Goal: Task Accomplishment & Management: Manage account settings

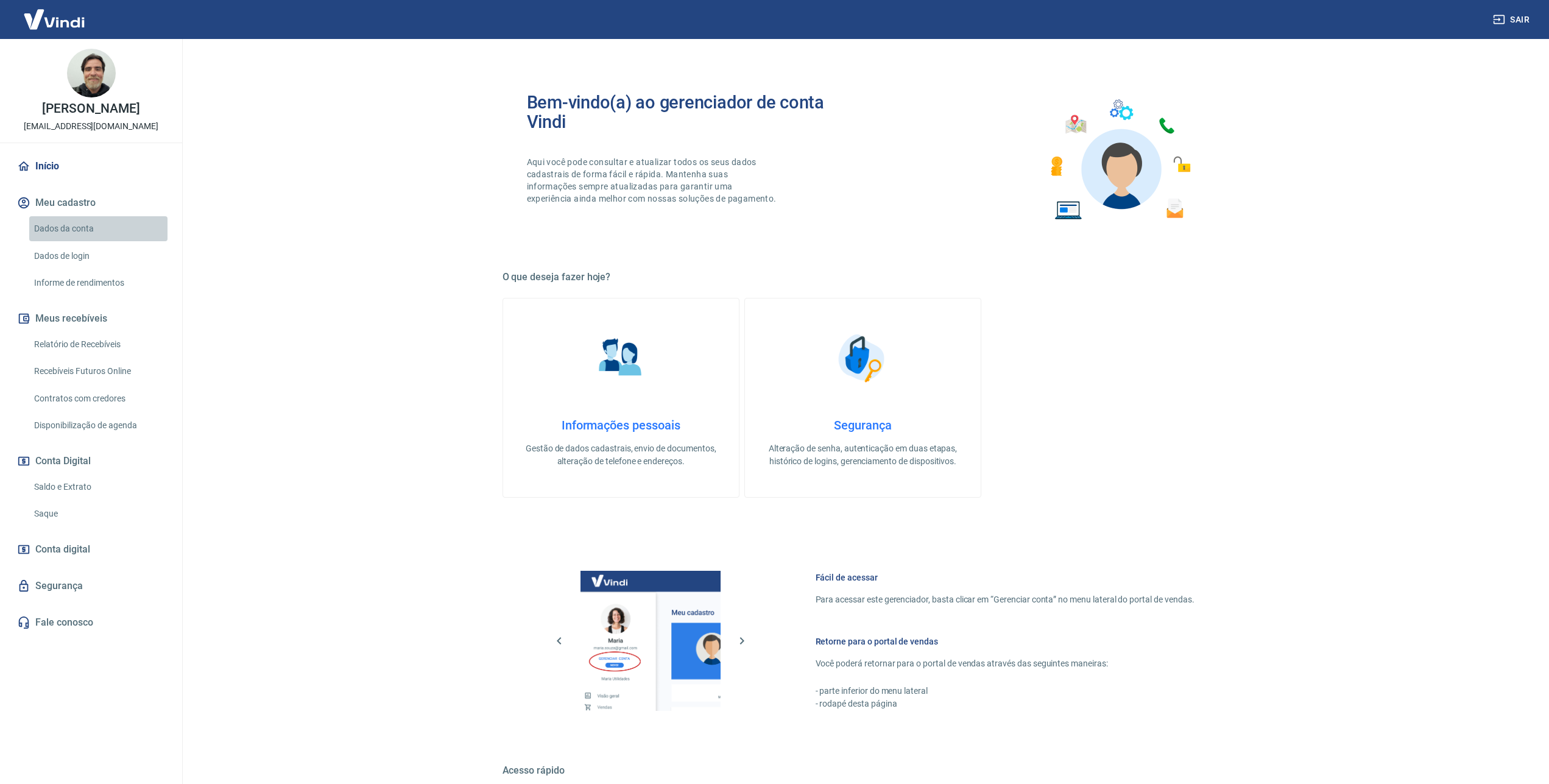
click at [79, 230] on link "Dados da conta" at bounding box center [98, 229] width 138 height 25
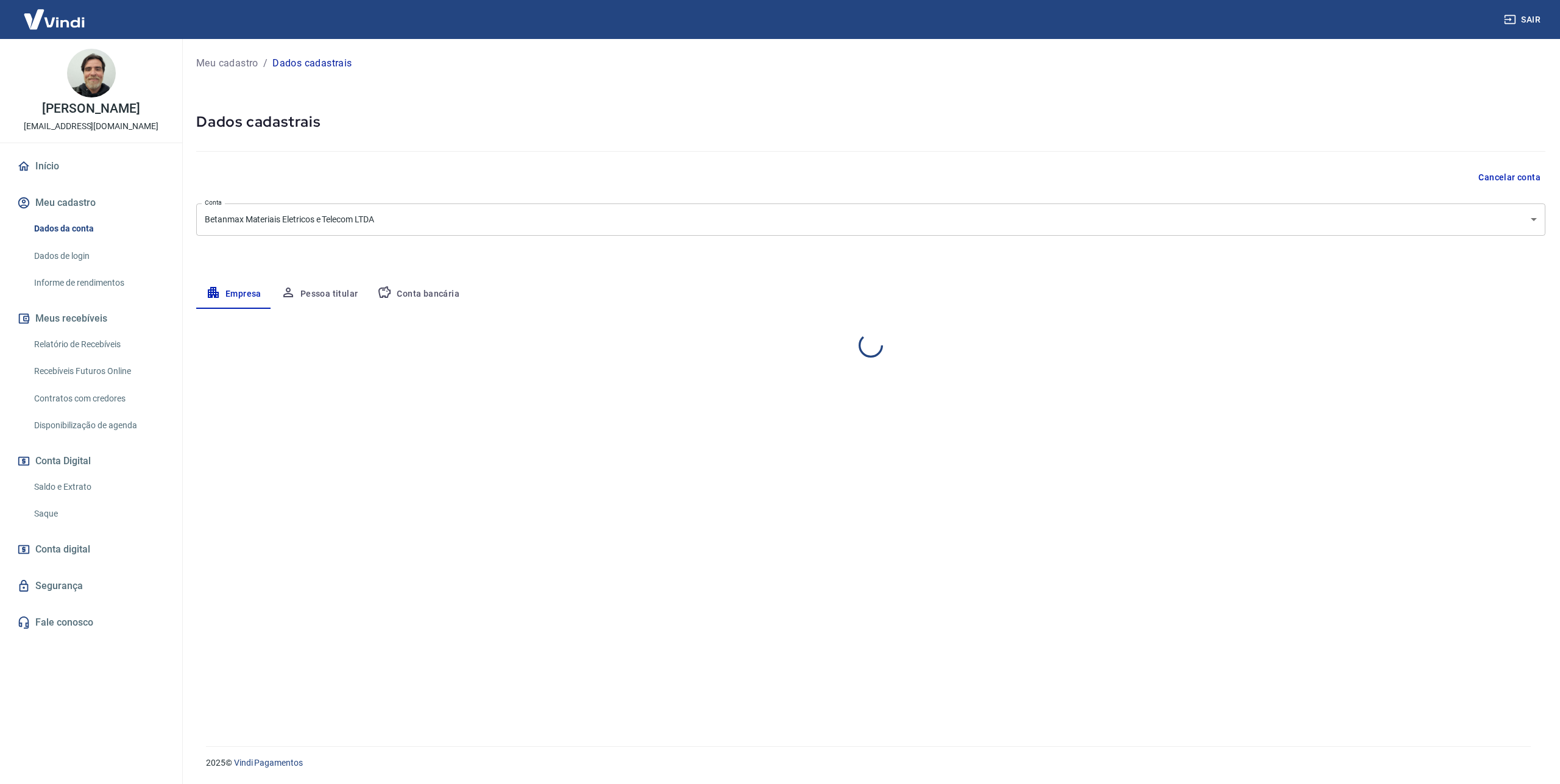
select select "PR"
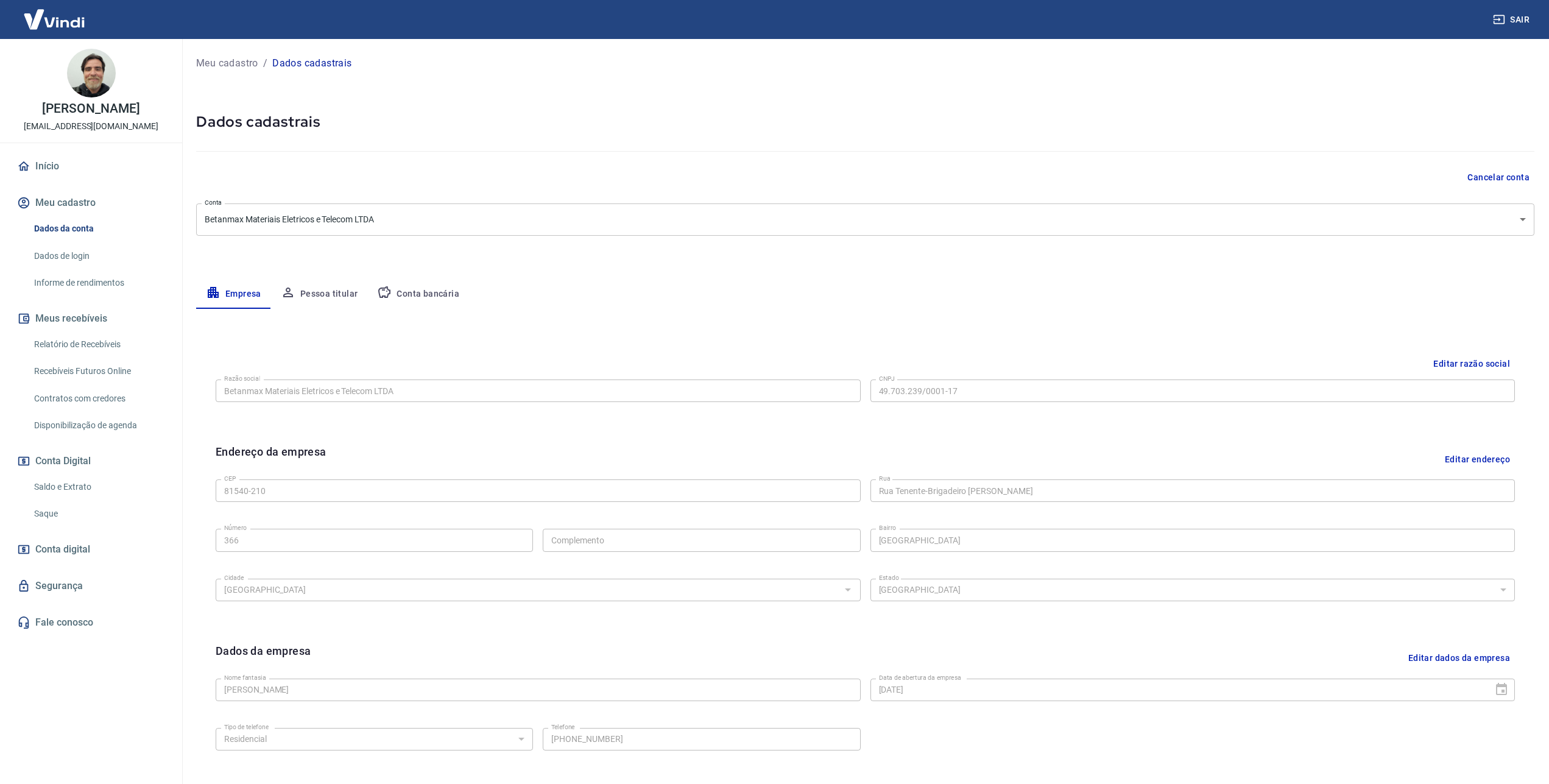
scroll to position [94, 0]
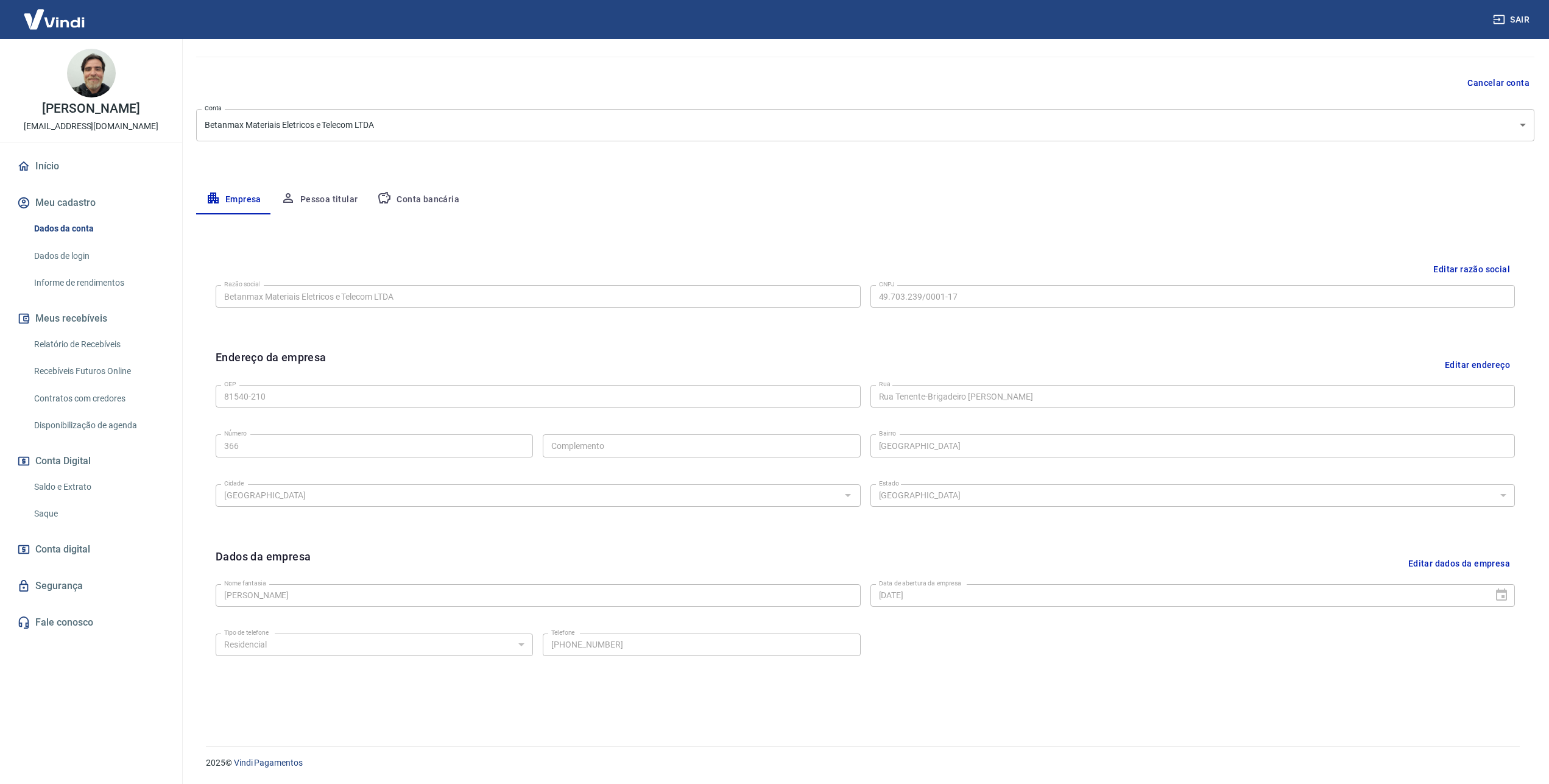
click at [437, 195] on button "Conta bancária" at bounding box center [418, 200] width 102 height 29
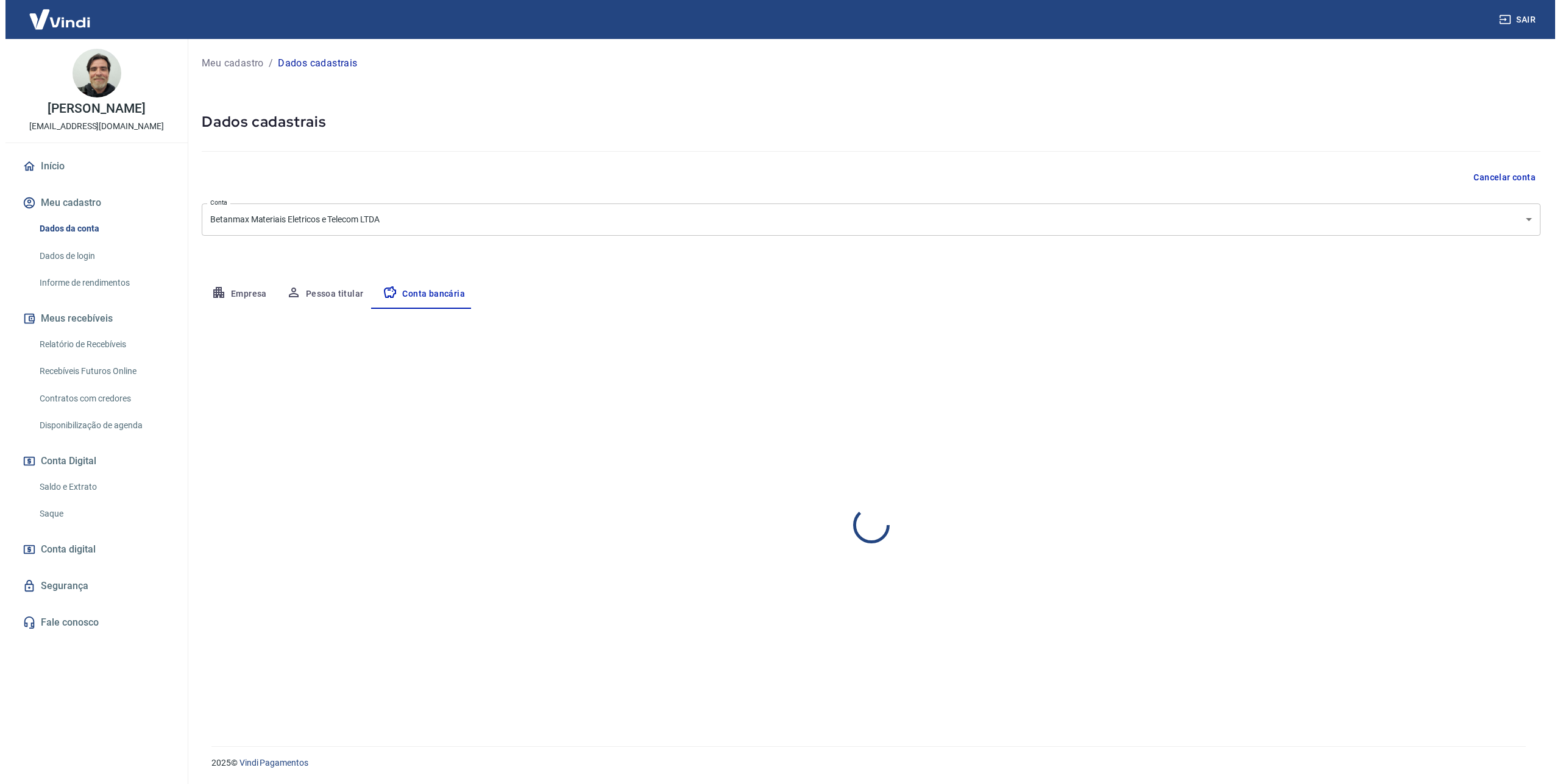
scroll to position [0, 0]
select select "1"
click at [1449, 341] on button "Editar conta bancária" at bounding box center [1495, 345] width 102 height 23
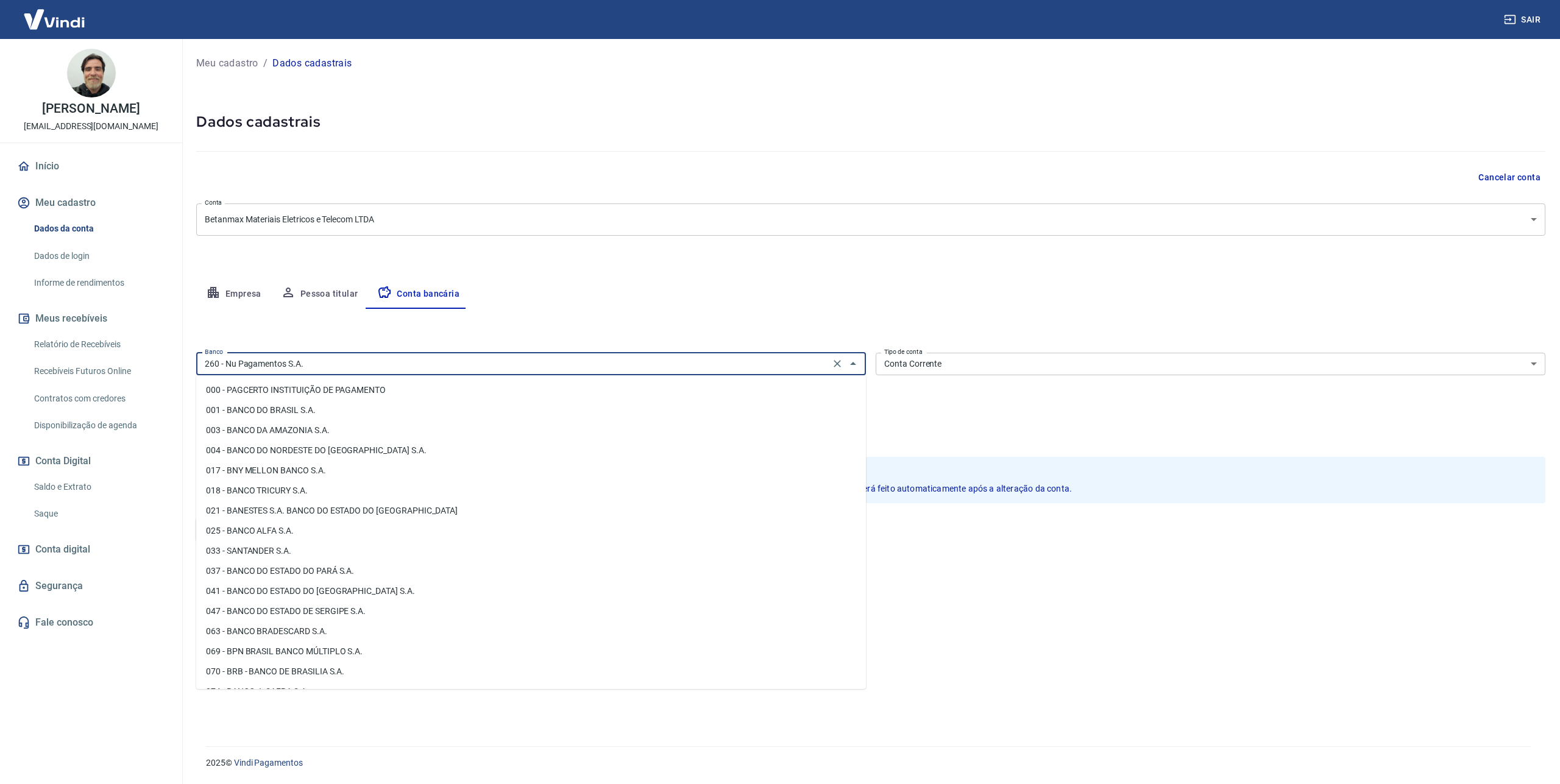
click at [320, 362] on input "260 - Nu Pagamentos S.A." at bounding box center [513, 364] width 627 height 15
click at [265, 410] on li "001 - BANCO DO BRASIL S.A." at bounding box center [531, 411] width 670 height 20
type input "001 - BANCO DO BRASIL S.A."
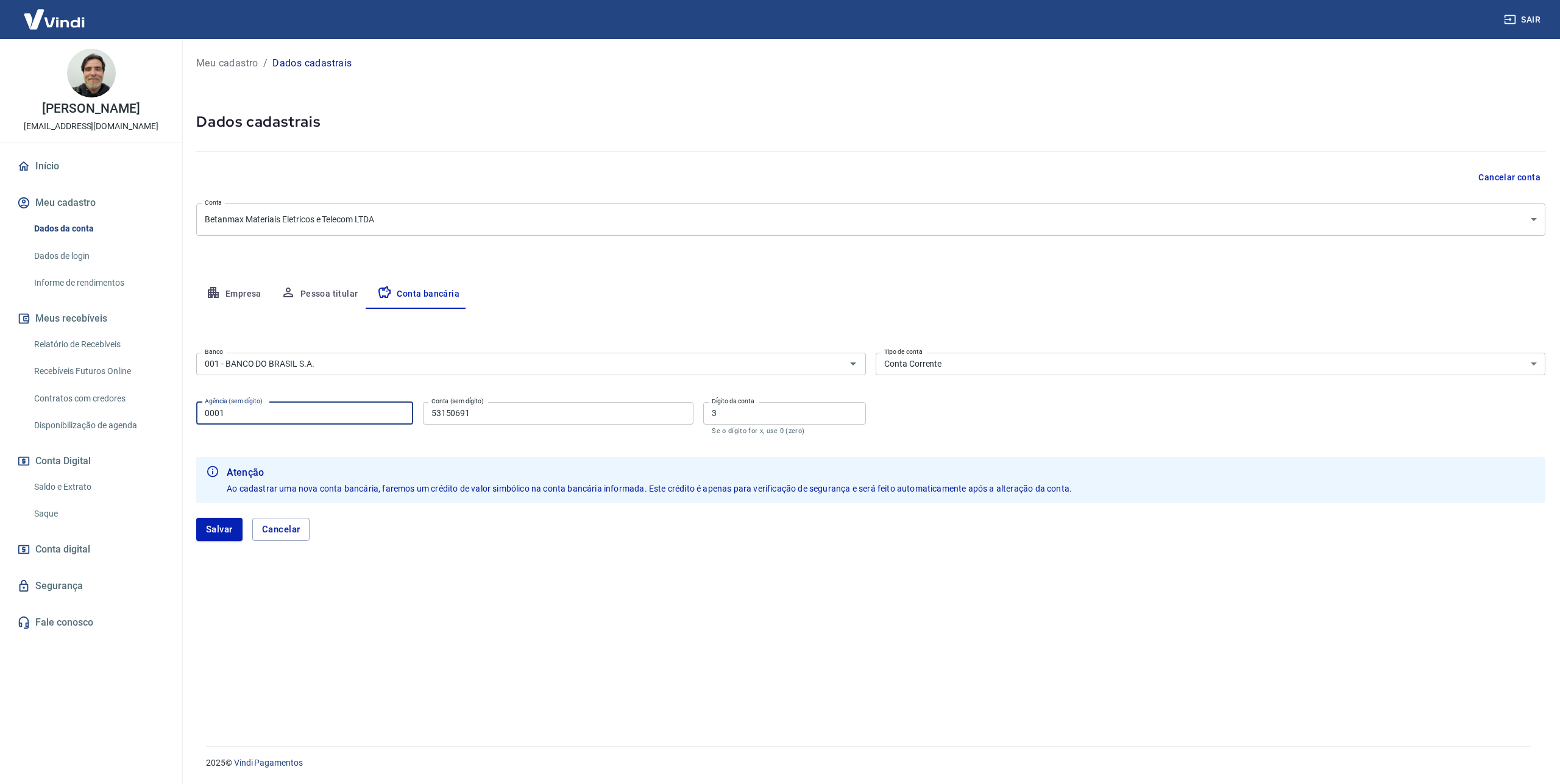
click at [333, 418] on input "0001" at bounding box center [304, 413] width 217 height 22
type input "0"
type input "3007"
drag, startPoint x: 485, startPoint y: 422, endPoint x: 429, endPoint y: 427, distance: 56.2
click at [431, 425] on input "53150691" at bounding box center [558, 413] width 271 height 22
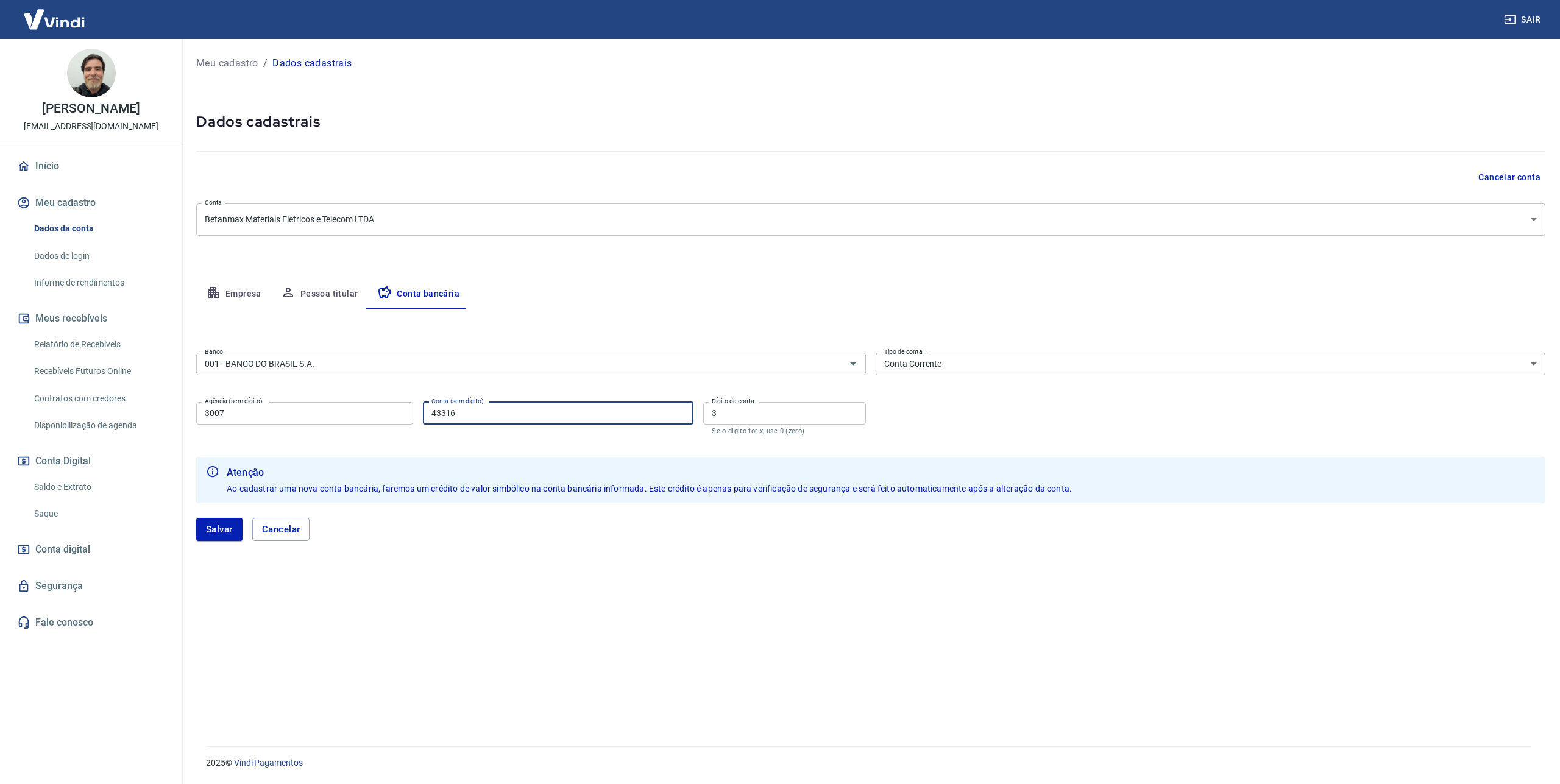
type input "43316"
drag, startPoint x: 737, startPoint y: 419, endPoint x: 627, endPoint y: 423, distance: 110.1
click at [704, 423] on input "3" at bounding box center [785, 413] width 163 height 22
type input "0"
click at [219, 529] on button "Salvar" at bounding box center [219, 529] width 46 height 23
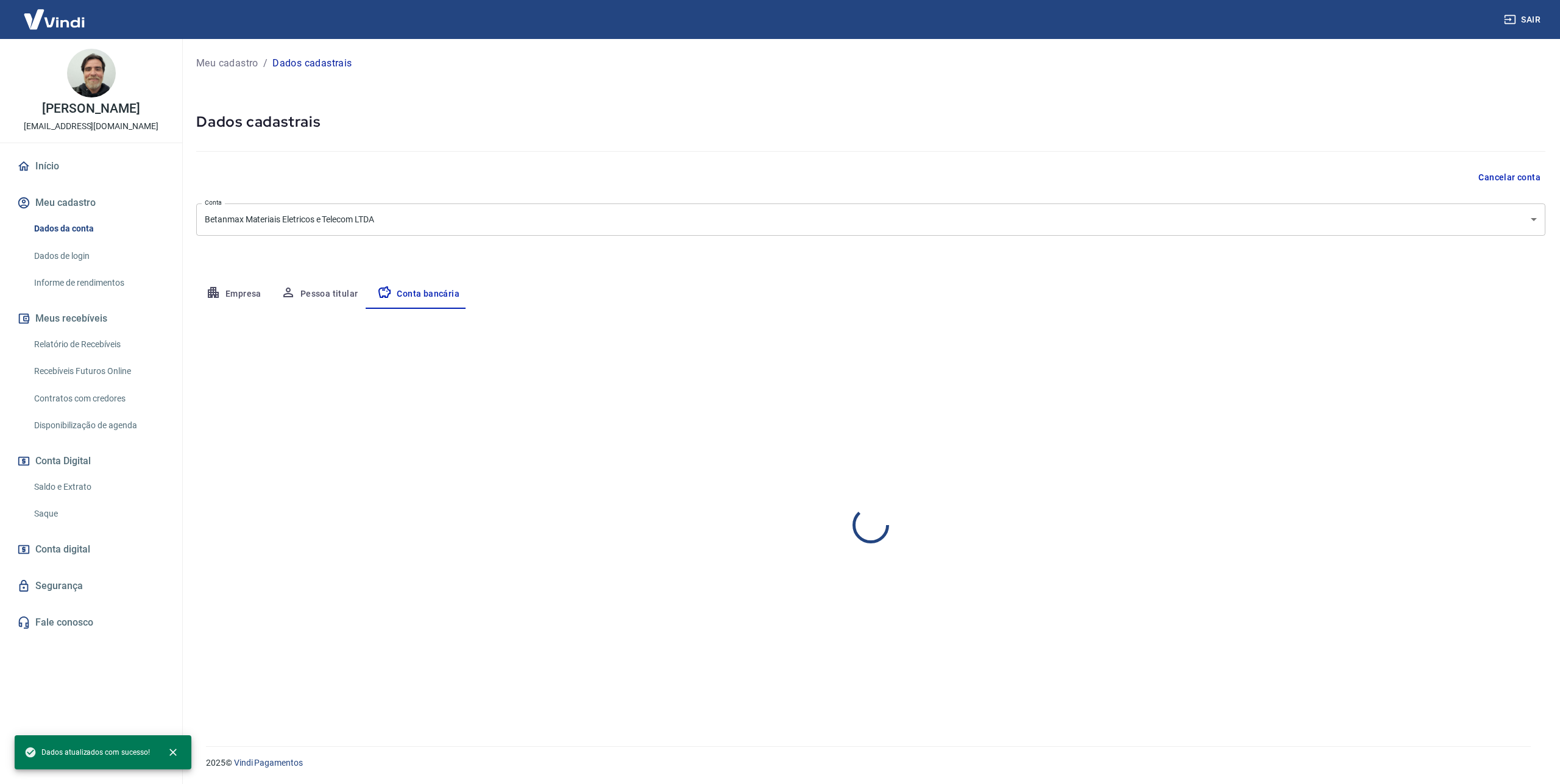
select select "1"
click at [92, 373] on link "Recebíveis Futuros Online" at bounding box center [98, 371] width 139 height 25
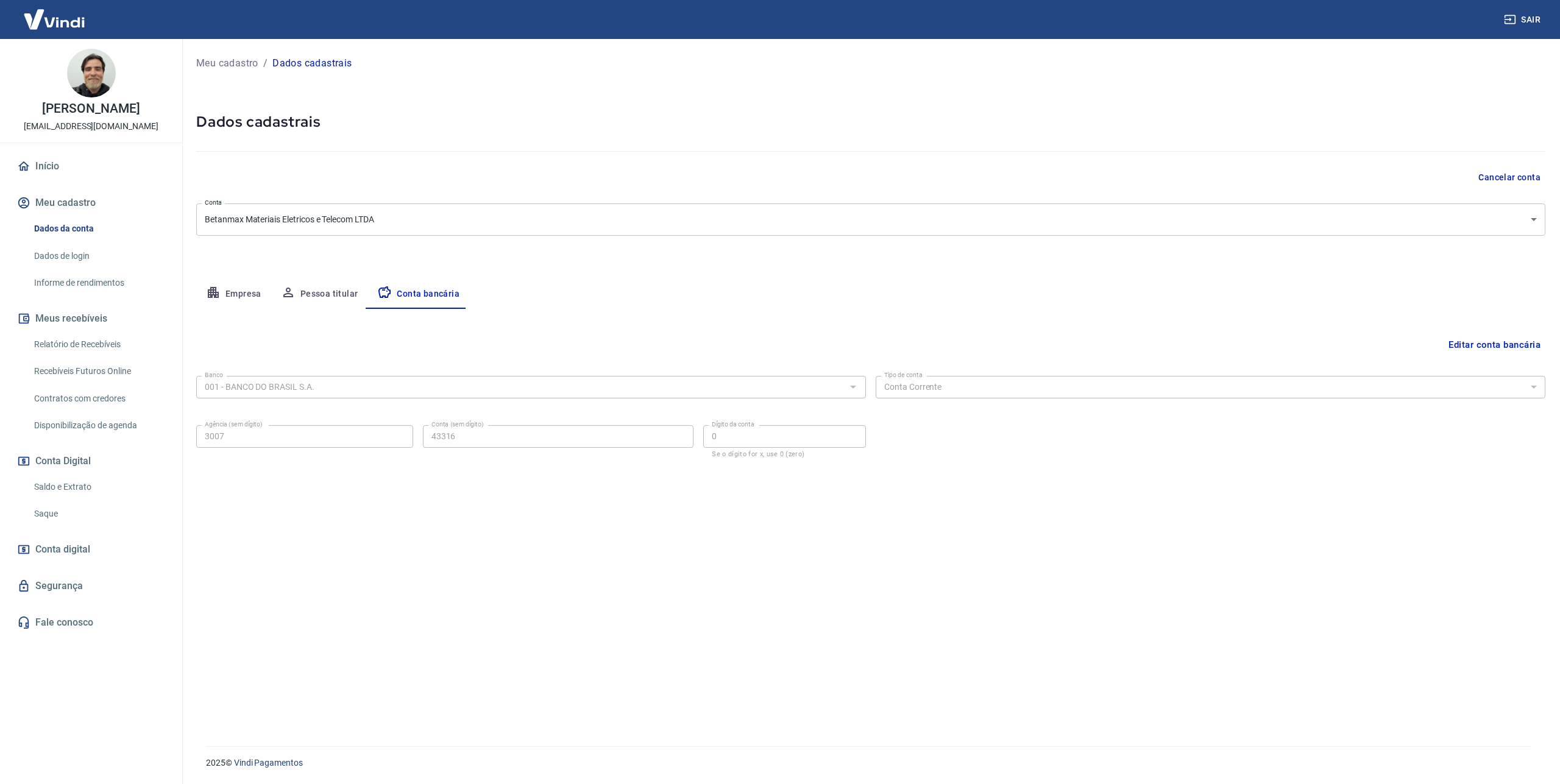
click at [81, 75] on img at bounding box center [92, 73] width 49 height 49
click at [498, 575] on div "Editar conta bancária Banco 001 - BANCO DO BRASIL S.A. Banco Tipo de conta Cont…" at bounding box center [871, 512] width 1349 height 408
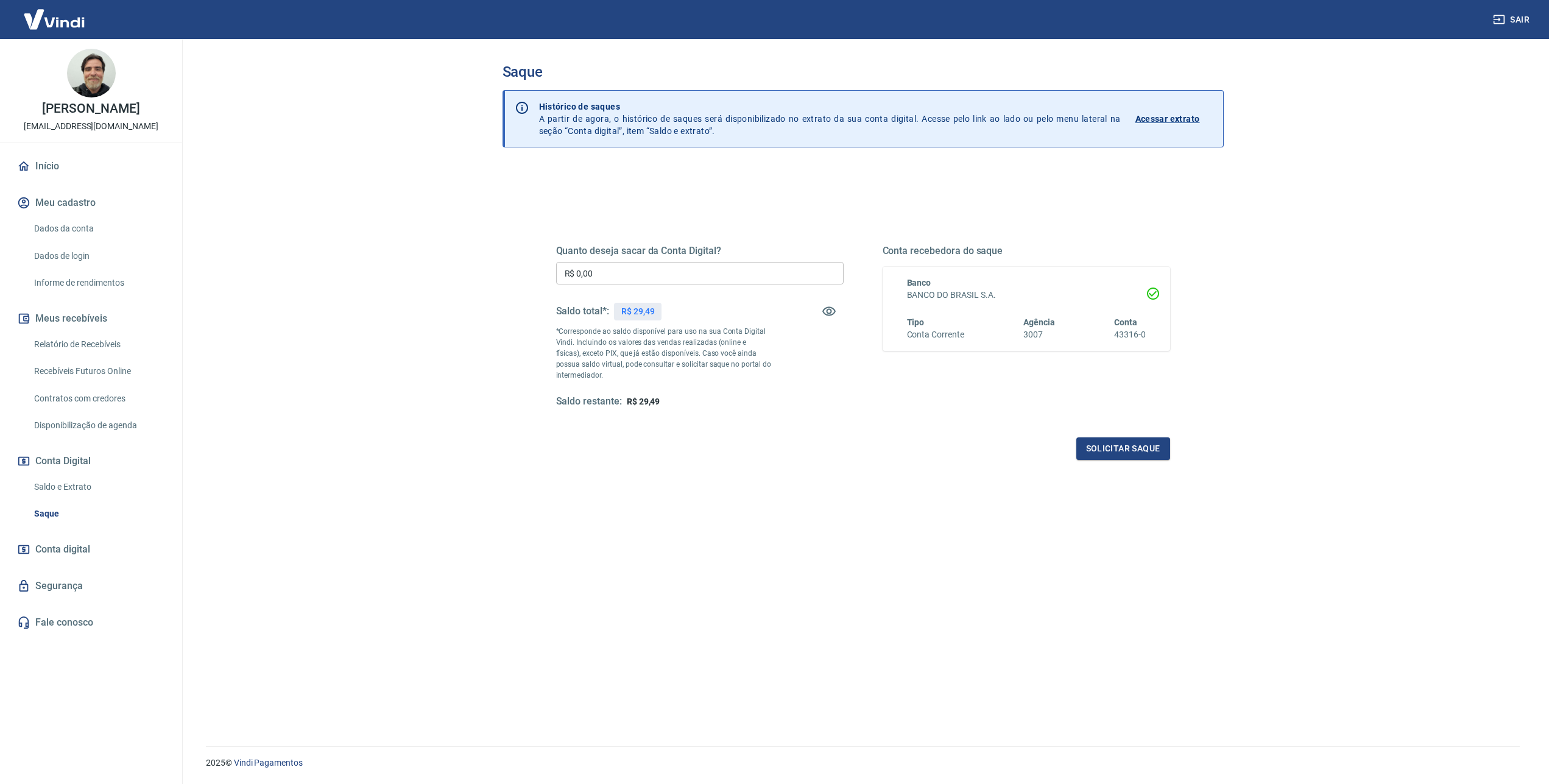
click at [806, 662] on div "Quanto deseja sacar da Conta Digital? R$ 0,00 ​ Saldo total*: R$ 29,49 *Corresp…" at bounding box center [863, 493] width 722 height 654
